Goal: Transaction & Acquisition: Purchase product/service

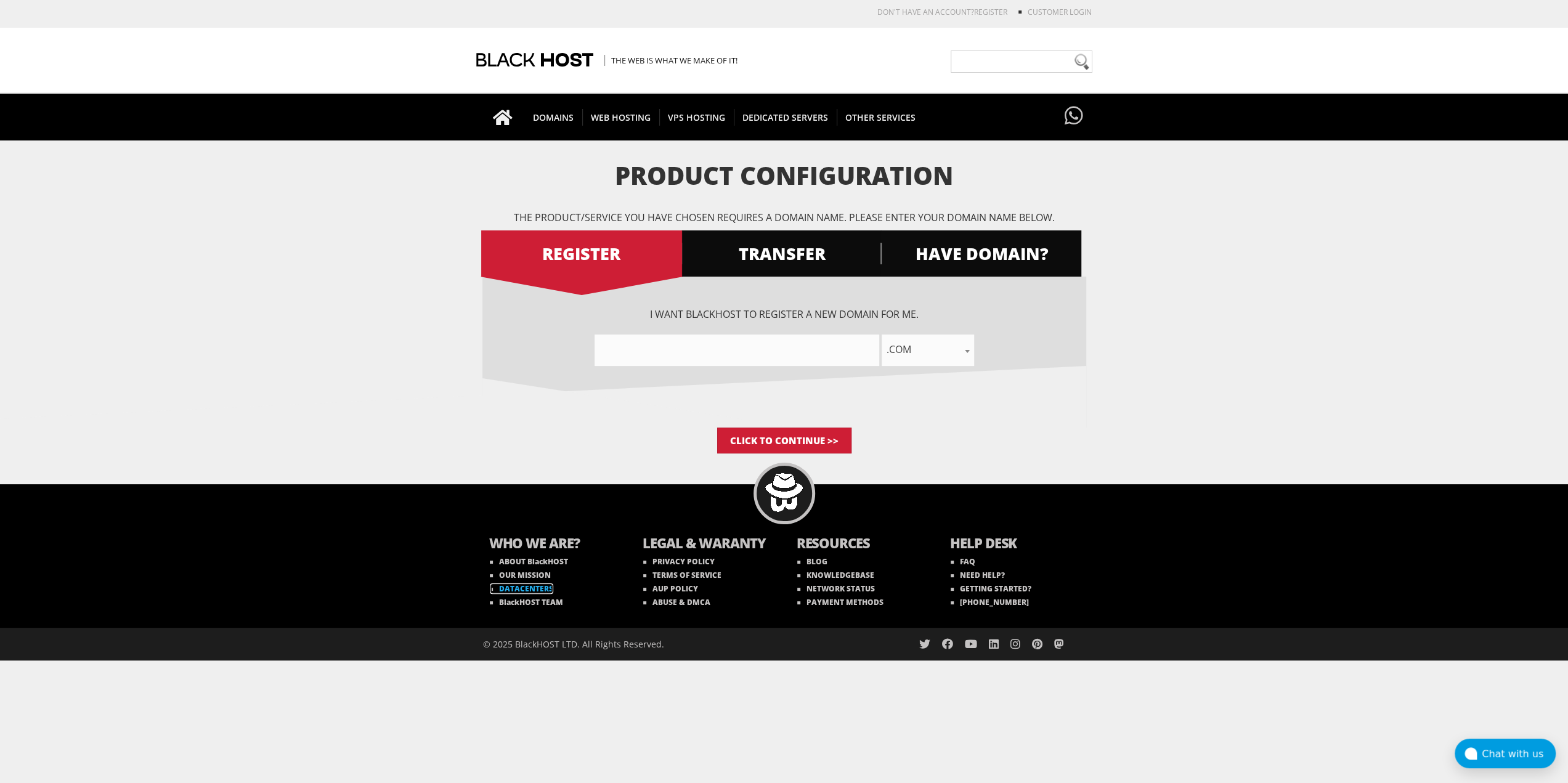
click at [534, 585] on link "DATACENTERS" at bounding box center [522, 589] width 63 height 11
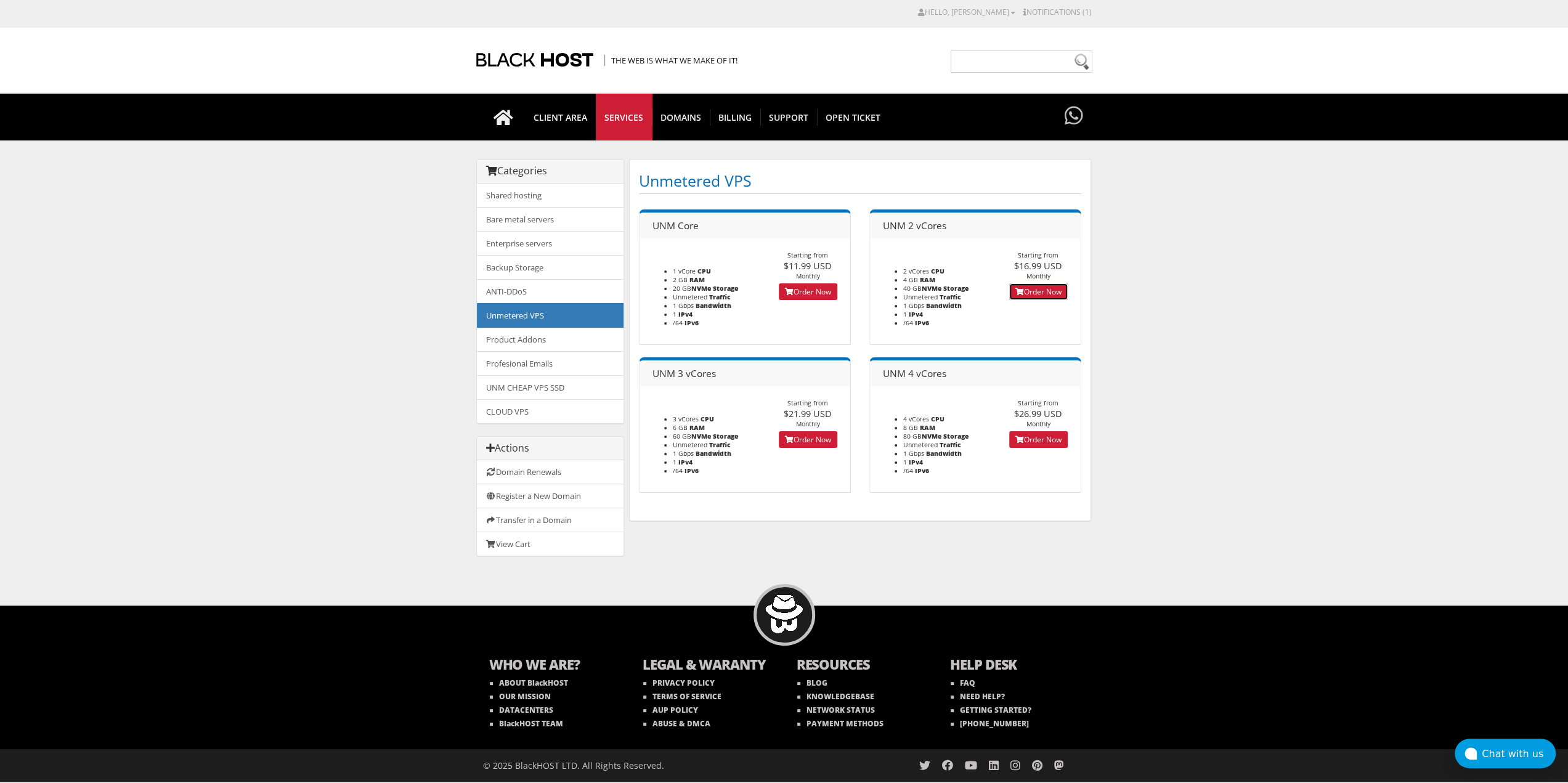
click at [1026, 288] on link "Order Now" at bounding box center [1038, 291] width 59 height 17
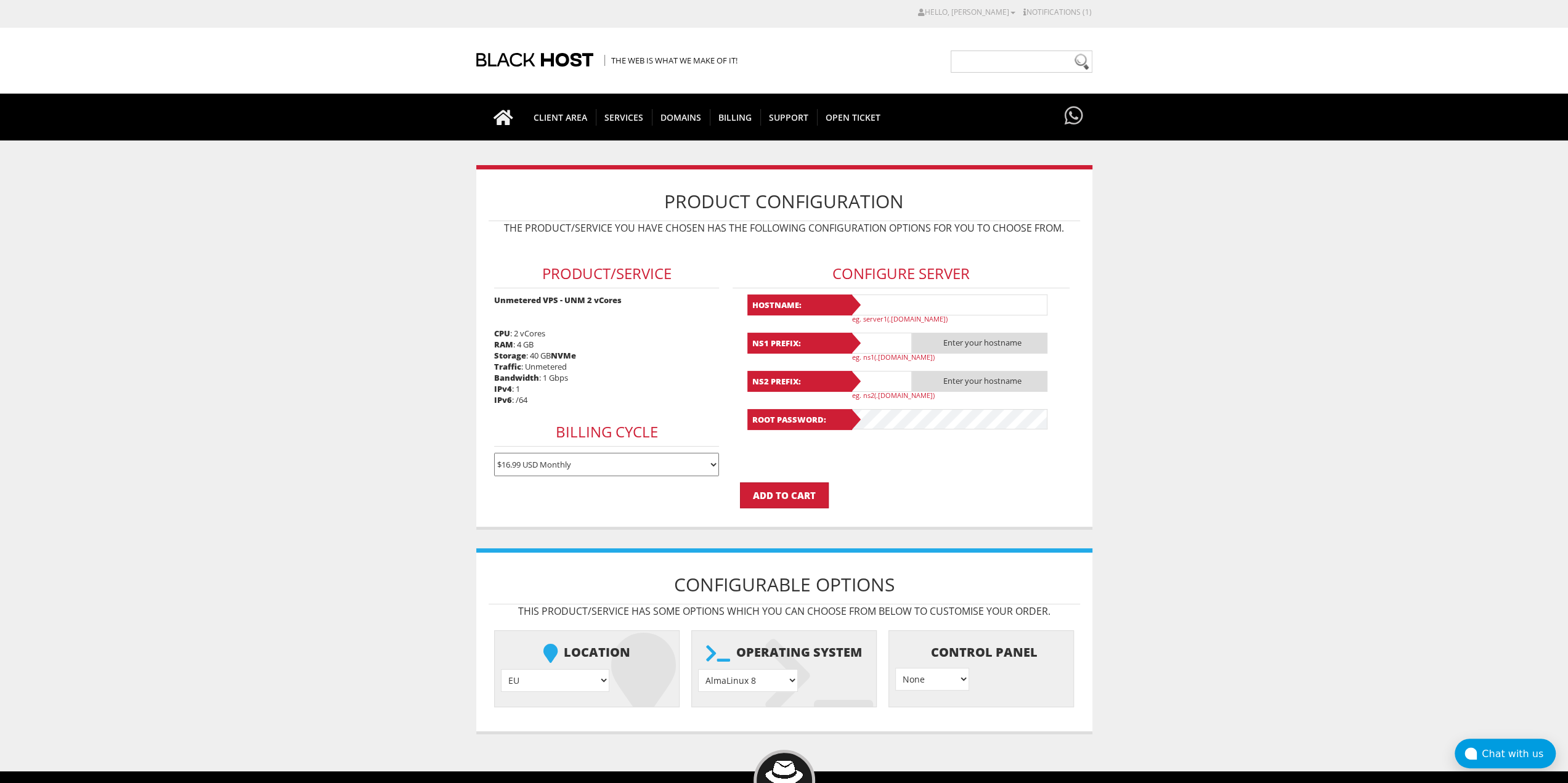
click at [559, 469] on select "$16.99 USD Monthly $48.42 USD Quarterly $91.74 USD Semi-Annually $173.29 USD An…" at bounding box center [606, 464] width 225 height 23
click at [540, 677] on select "EU } USA } London } Amsterdam } Vienna } Chicago }" at bounding box center [555, 681] width 108 height 23
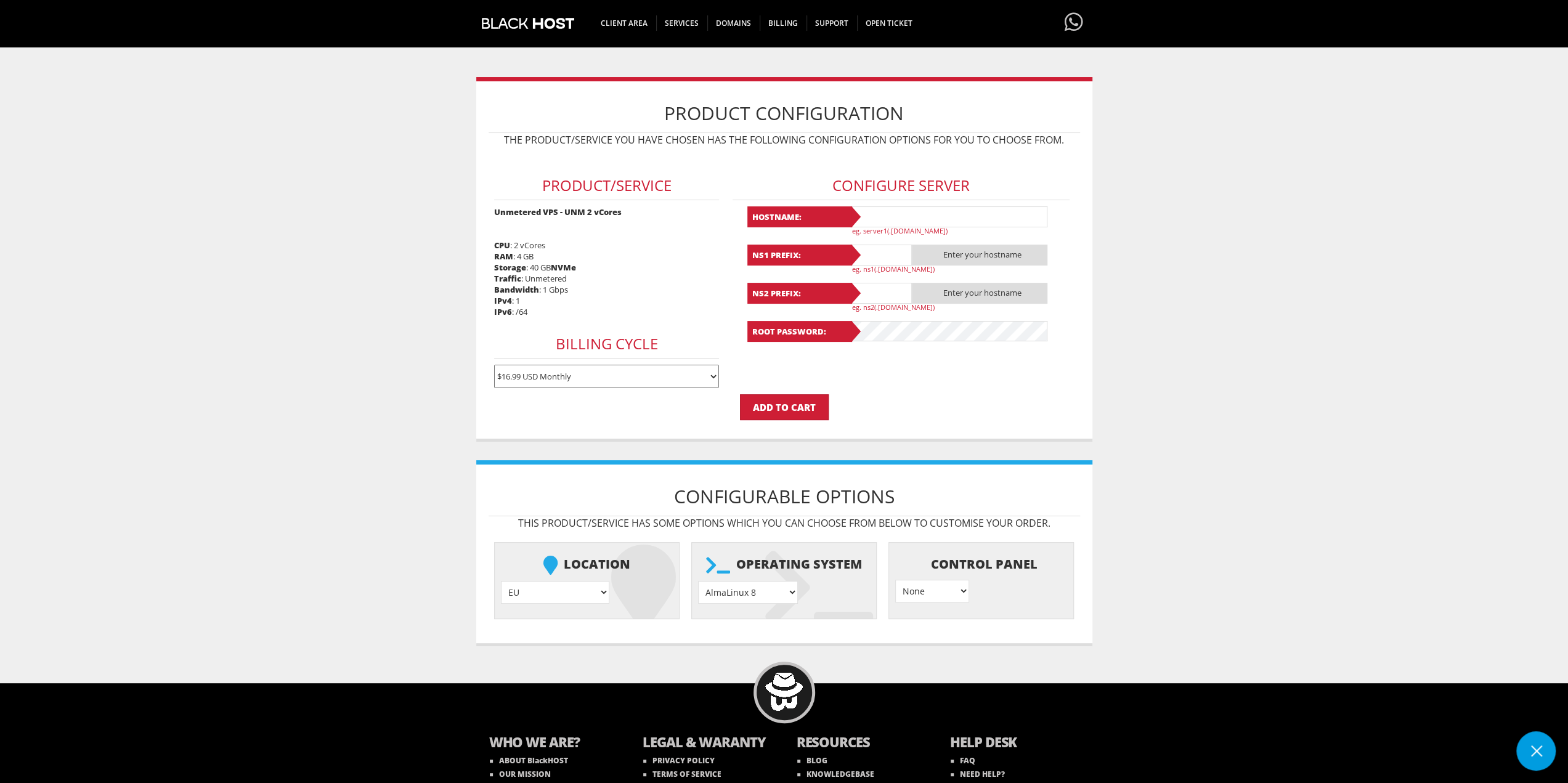
scroll to position [160, 0]
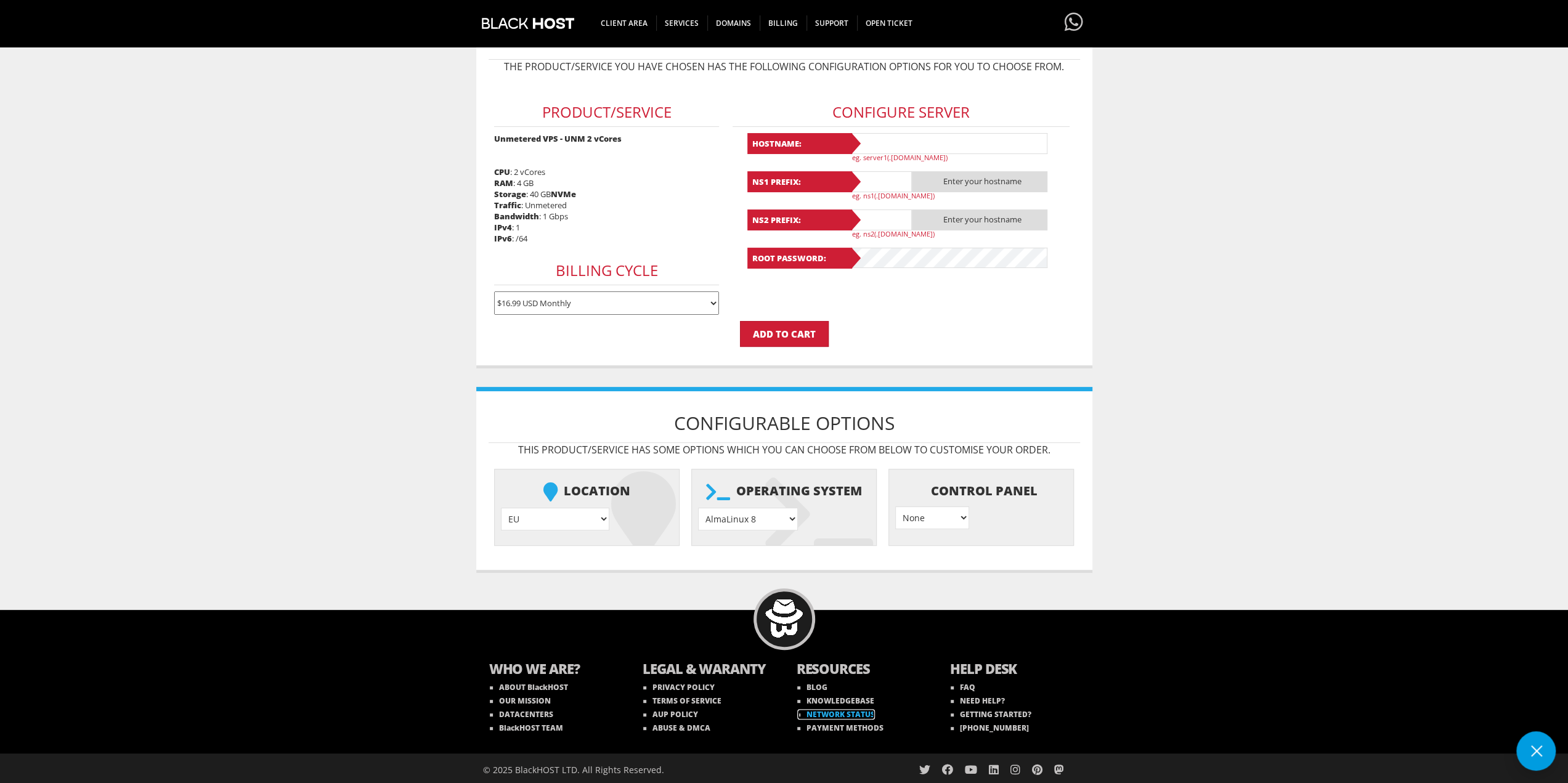
click at [871, 709] on link "NETWORK STATUS" at bounding box center [836, 714] width 78 height 11
